Goal: Task Accomplishment & Management: Complete application form

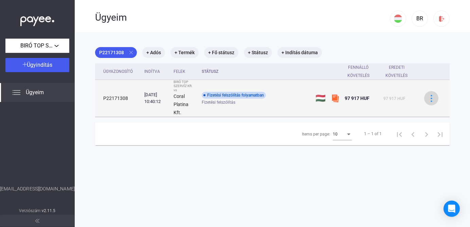
click at [430, 99] on div at bounding box center [431, 98] width 10 height 7
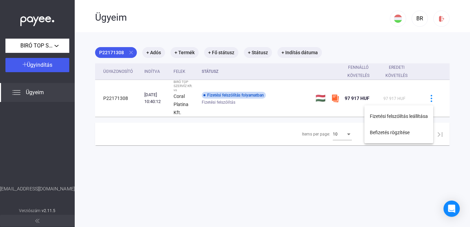
click at [260, 106] on div at bounding box center [235, 113] width 470 height 227
click at [150, 52] on mat-chip "+ Adós" at bounding box center [153, 52] width 23 height 11
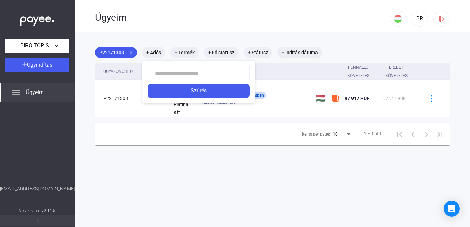
click at [150, 158] on div at bounding box center [235, 113] width 470 height 227
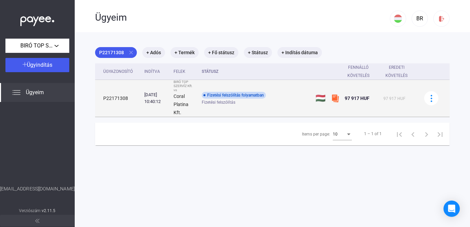
click at [257, 94] on div "Fizetési felszólítás folyamatban" at bounding box center [234, 95] width 64 height 7
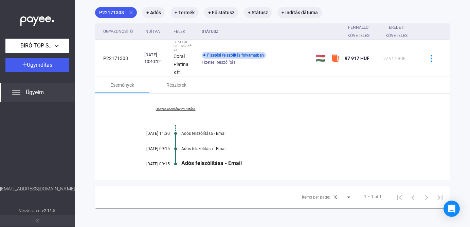
scroll to position [41, 0]
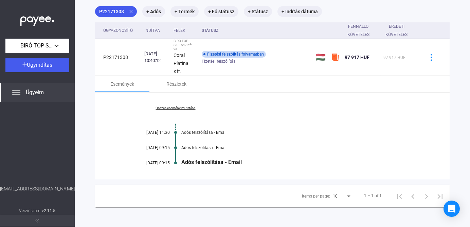
click at [38, 93] on span "Ügyeim" at bounding box center [35, 93] width 18 height 8
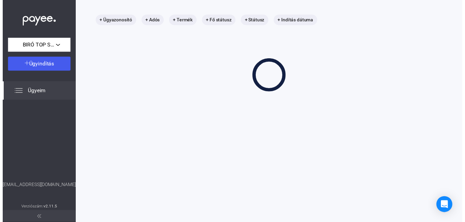
scroll to position [32, 0]
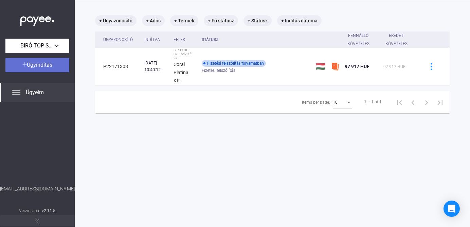
click at [39, 68] on span "Ügyindítás" at bounding box center [39, 65] width 25 height 6
